Goal: Navigation & Orientation: Find specific page/section

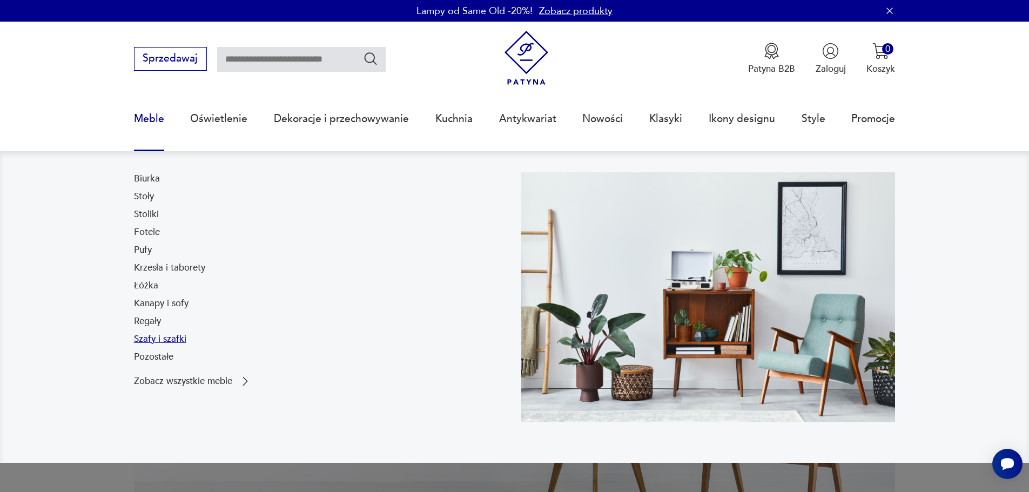
click at [153, 341] on link "Szafy i szafki" at bounding box center [160, 339] width 52 height 13
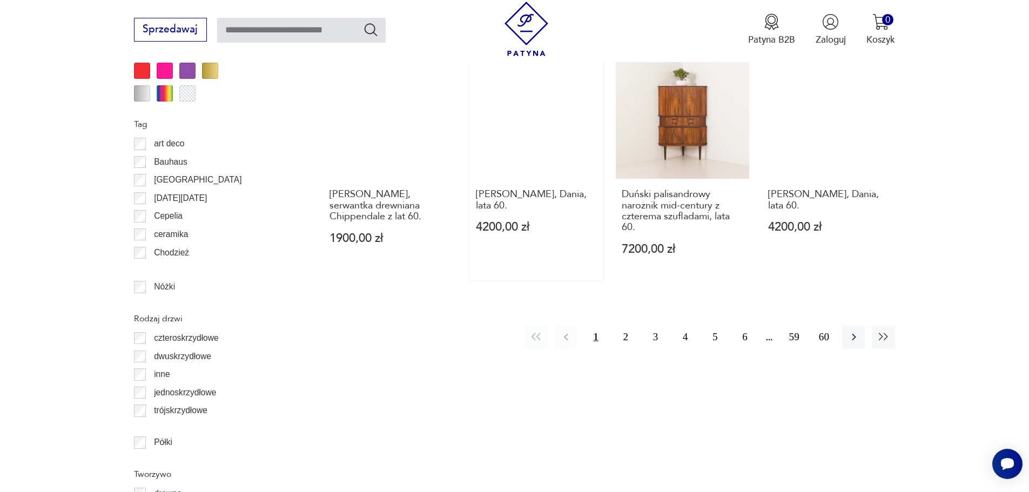
scroll to position [1332, 0]
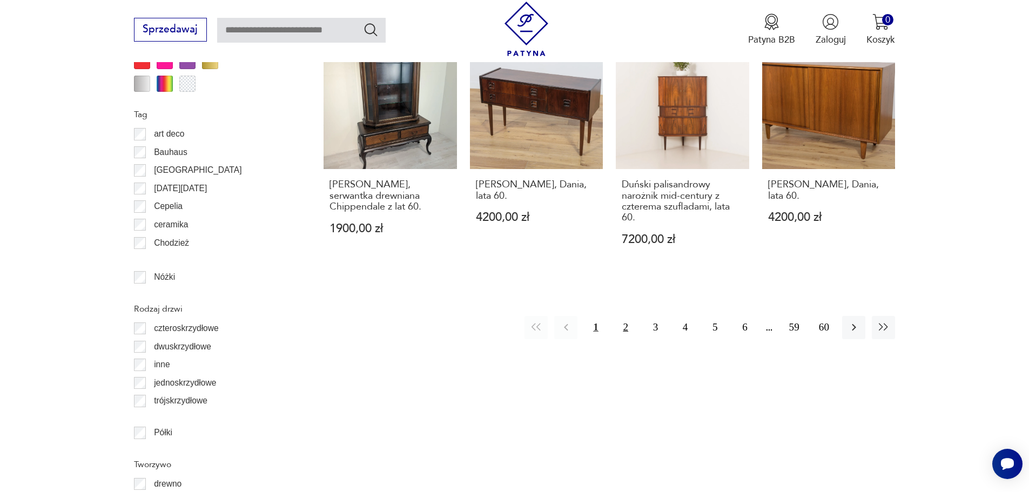
click at [628, 325] on button "2" at bounding box center [625, 327] width 23 height 23
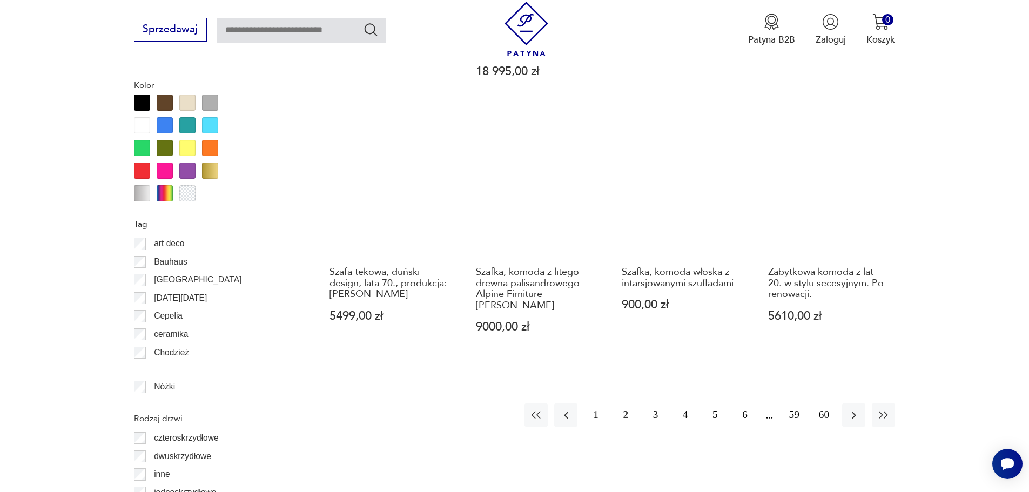
scroll to position [1231, 0]
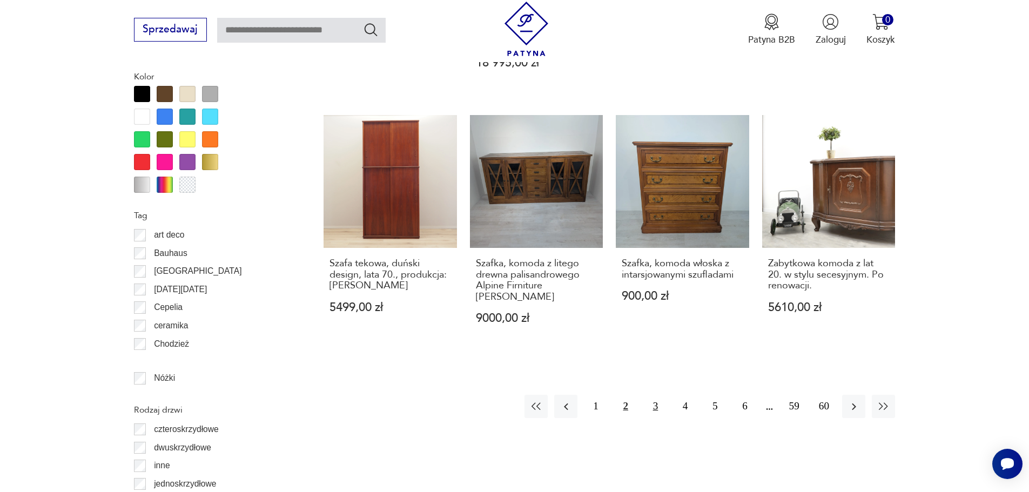
click at [657, 395] on button "3" at bounding box center [655, 406] width 23 height 23
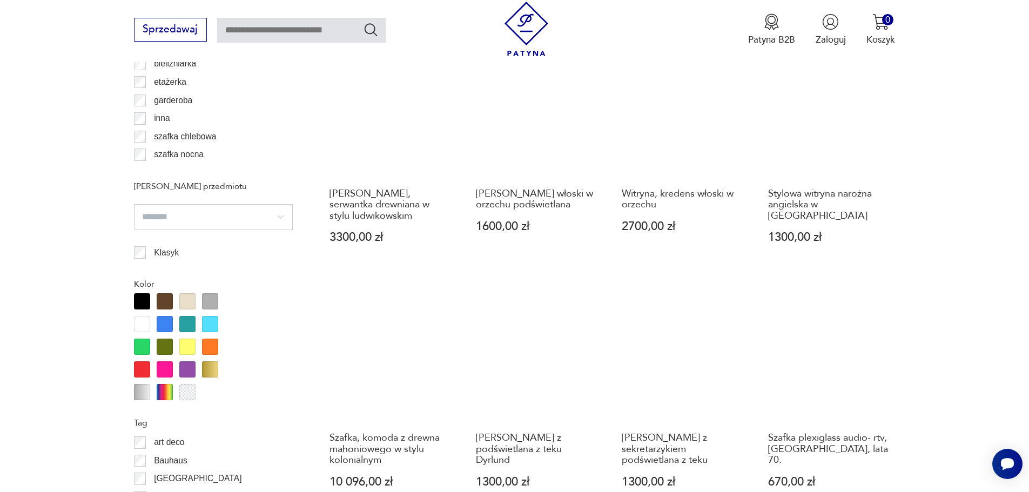
scroll to position [1177, 0]
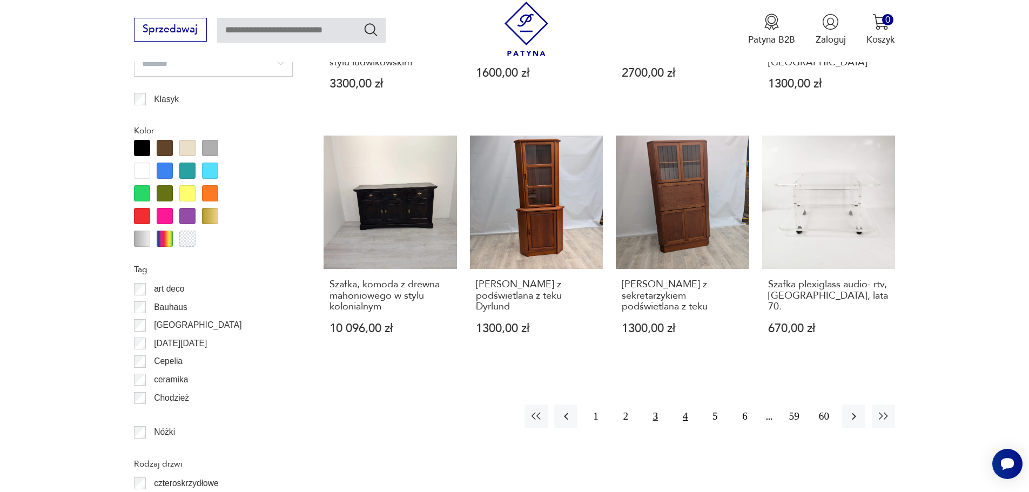
click at [686, 419] on button "4" at bounding box center [685, 416] width 23 height 23
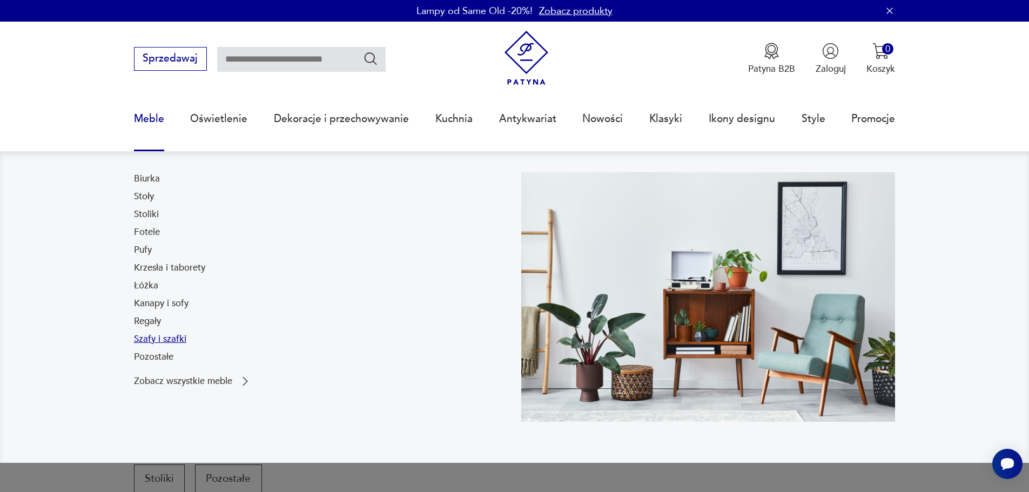
click at [153, 341] on link "Szafy i szafki" at bounding box center [160, 339] width 52 height 13
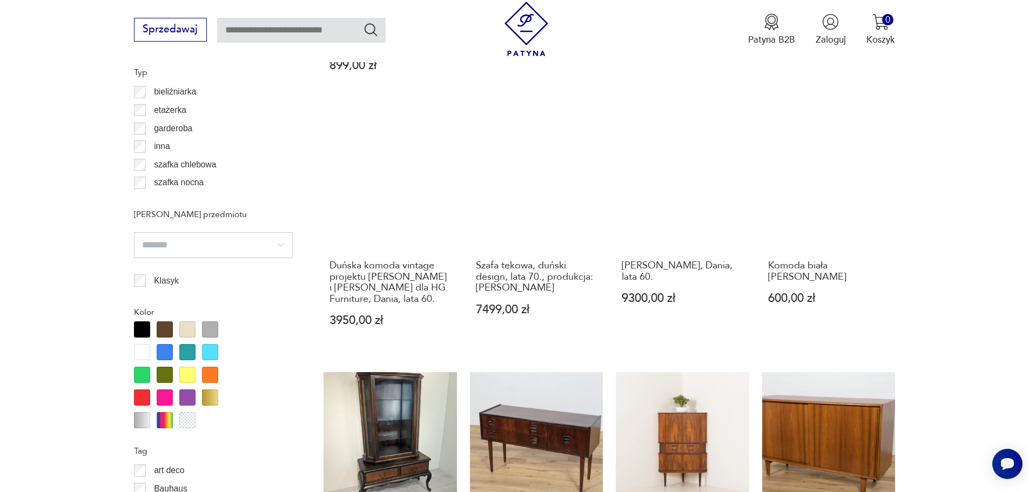
scroll to position [1015, 0]
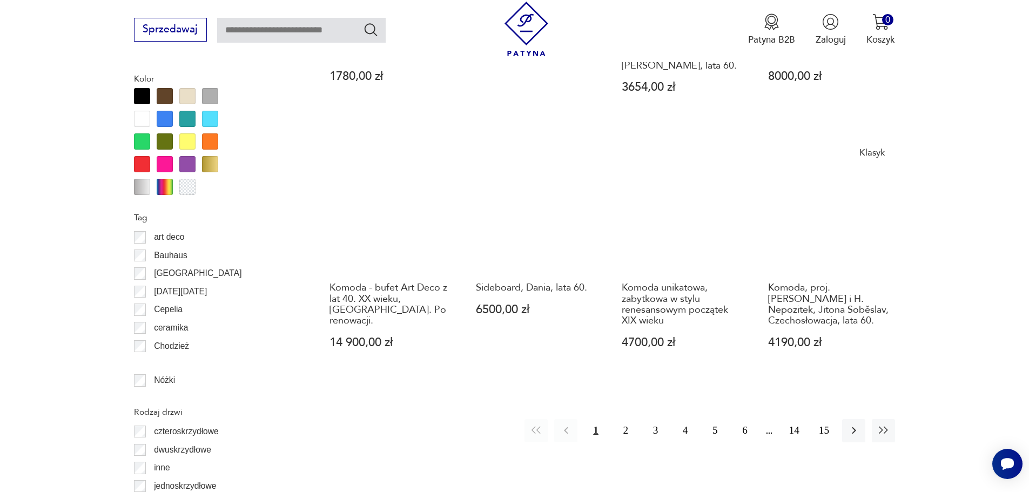
scroll to position [1231, 0]
